Goal: Task Accomplishment & Management: Use online tool/utility

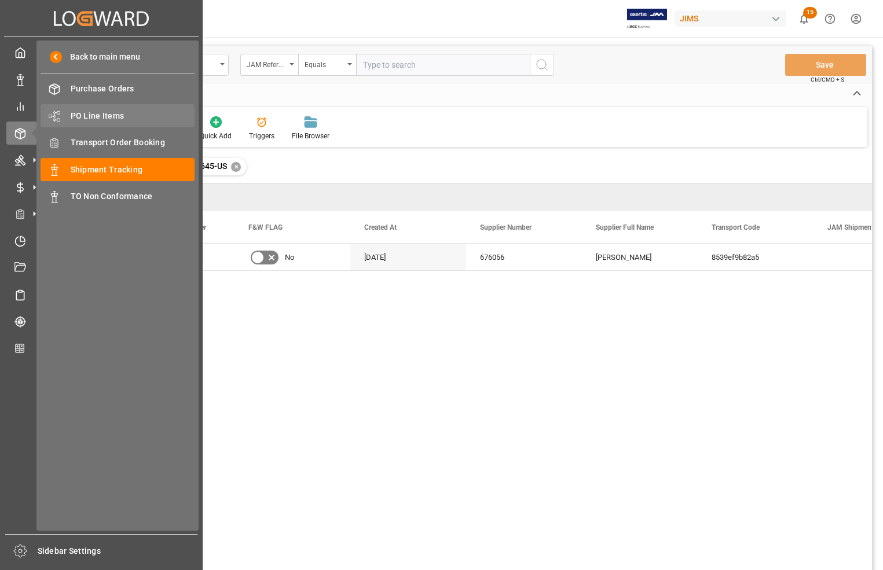
click at [94, 115] on span "PO Line Items" at bounding box center [133, 116] width 124 height 12
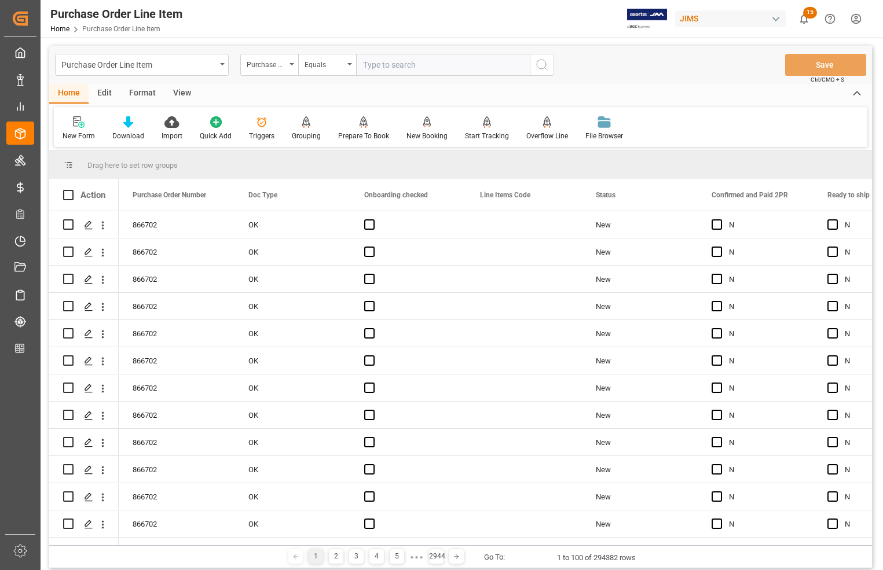
click at [372, 64] on input "text" at bounding box center [443, 65] width 174 height 22
click at [280, 62] on div "Purchase Order Number" at bounding box center [266, 63] width 39 height 13
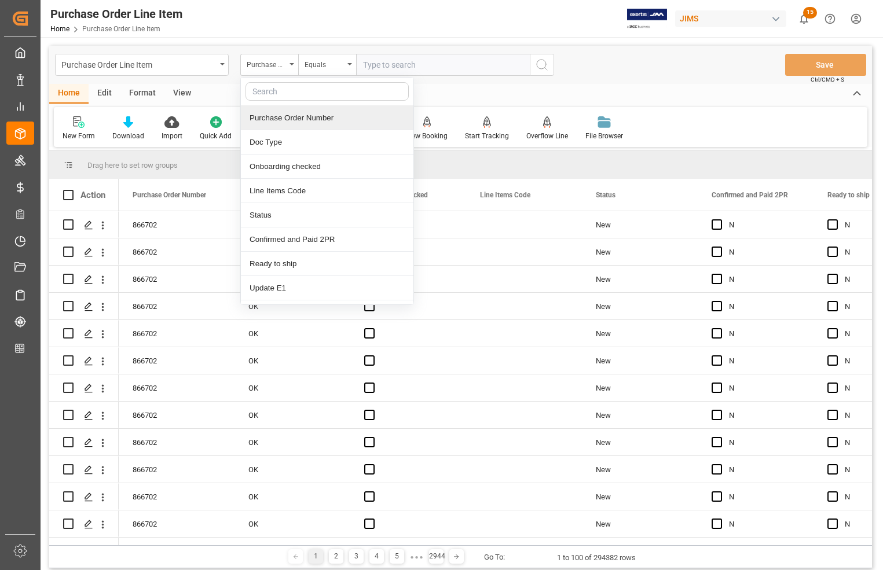
click at [276, 116] on div "Purchase Order Number" at bounding box center [327, 118] width 172 height 24
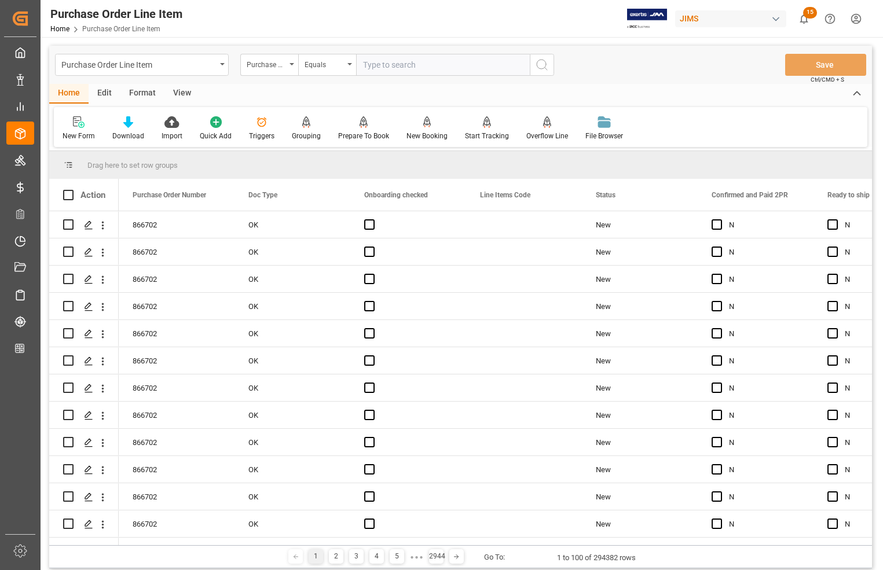
click at [402, 61] on input "text" at bounding box center [443, 65] width 174 height 22
click at [647, 113] on div "New Form Download Import Quick Add Triggers Grouping Grouping Tooltip Prepare T…" at bounding box center [460, 127] width 813 height 40
click at [450, 58] on input "text" at bounding box center [443, 65] width 174 height 22
type input "864920"
click at [541, 63] on icon "search button" at bounding box center [542, 65] width 14 height 14
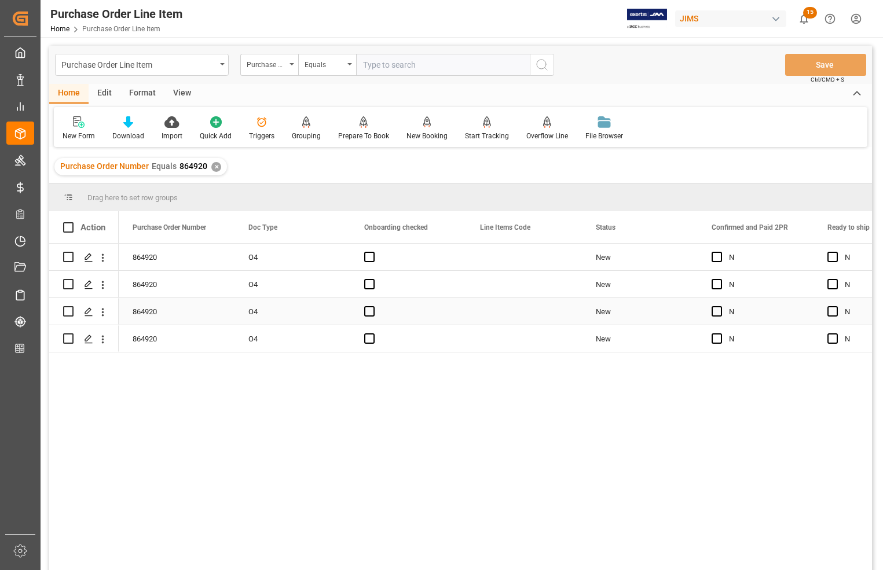
click at [272, 311] on div "O4" at bounding box center [292, 311] width 116 height 27
click at [91, 311] on icon "Press SPACE to select this row." at bounding box center [88, 311] width 9 height 9
click at [86, 339] on polygon "Press SPACE to select this row." at bounding box center [88, 338] width 6 height 6
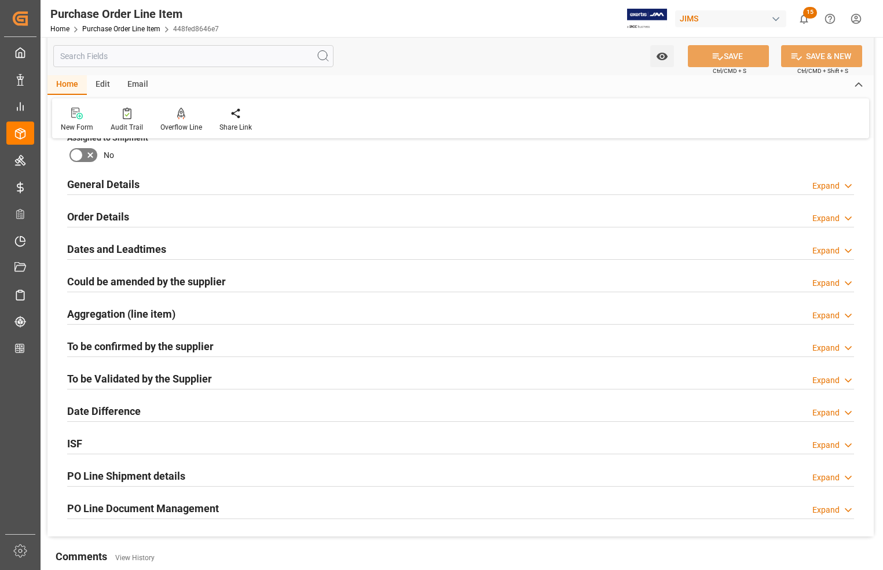
click at [90, 471] on h2 "PO Line Shipment details" at bounding box center [126, 476] width 118 height 16
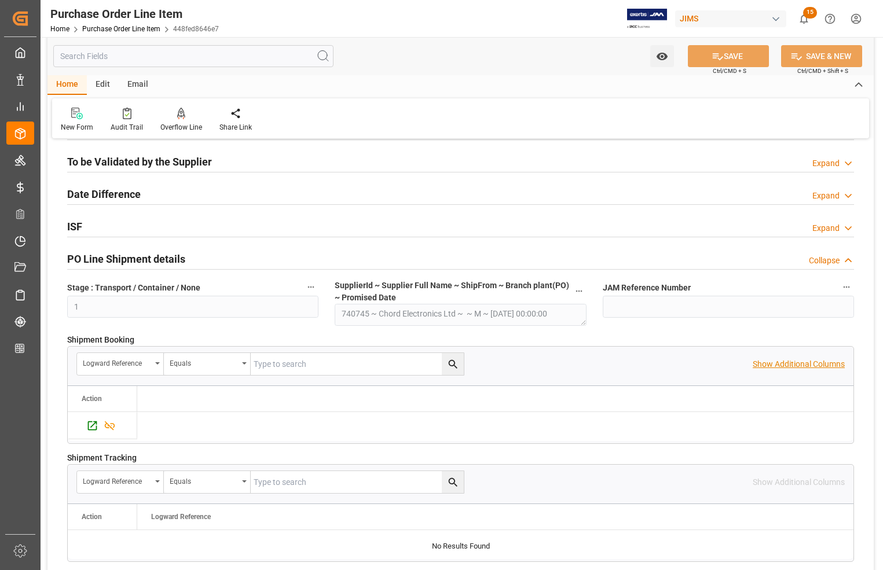
click at [808, 365] on p "Show Additional Columns" at bounding box center [798, 364] width 92 height 12
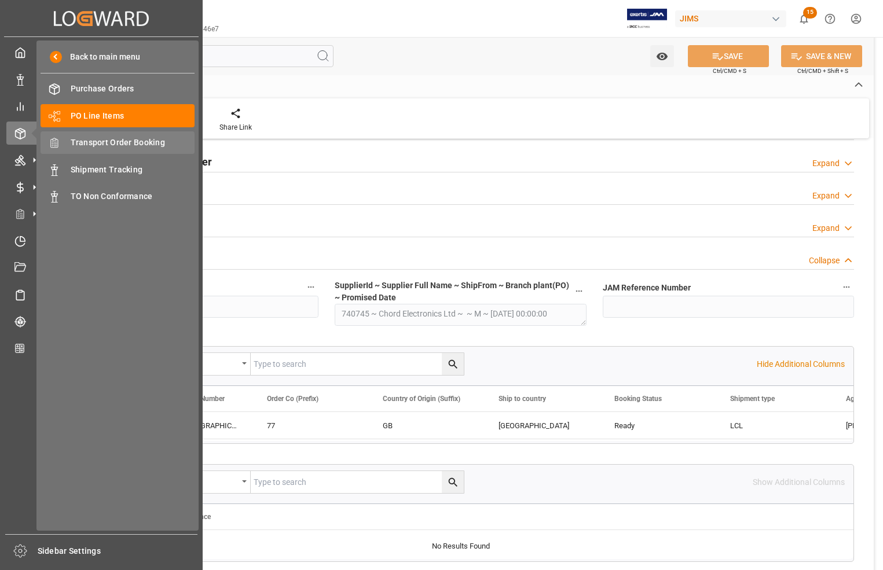
click at [87, 142] on span "Transport Order Booking" at bounding box center [133, 143] width 124 height 12
